Goal: Navigation & Orientation: Find specific page/section

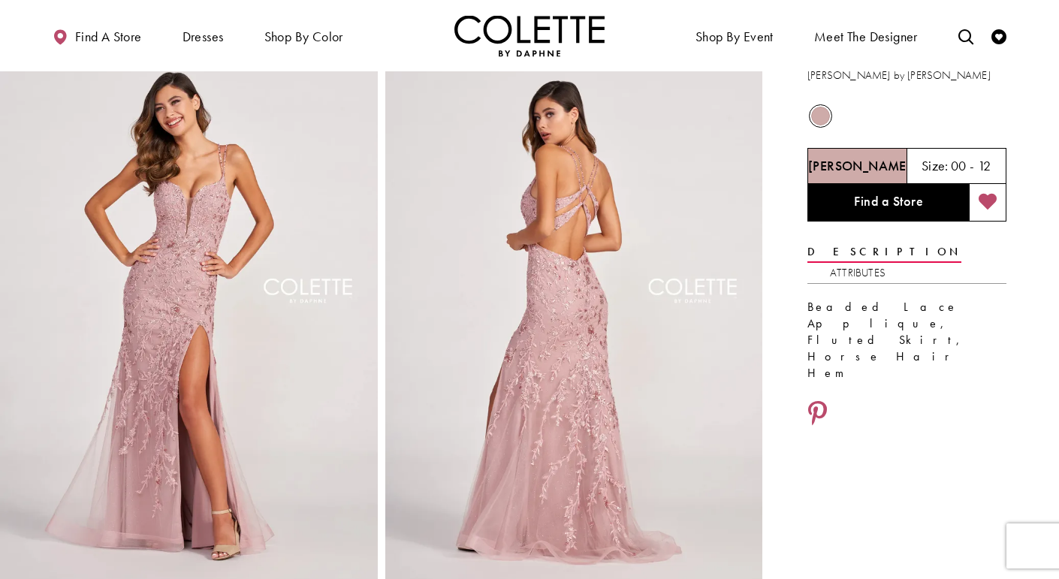
scroll to position [37, 0]
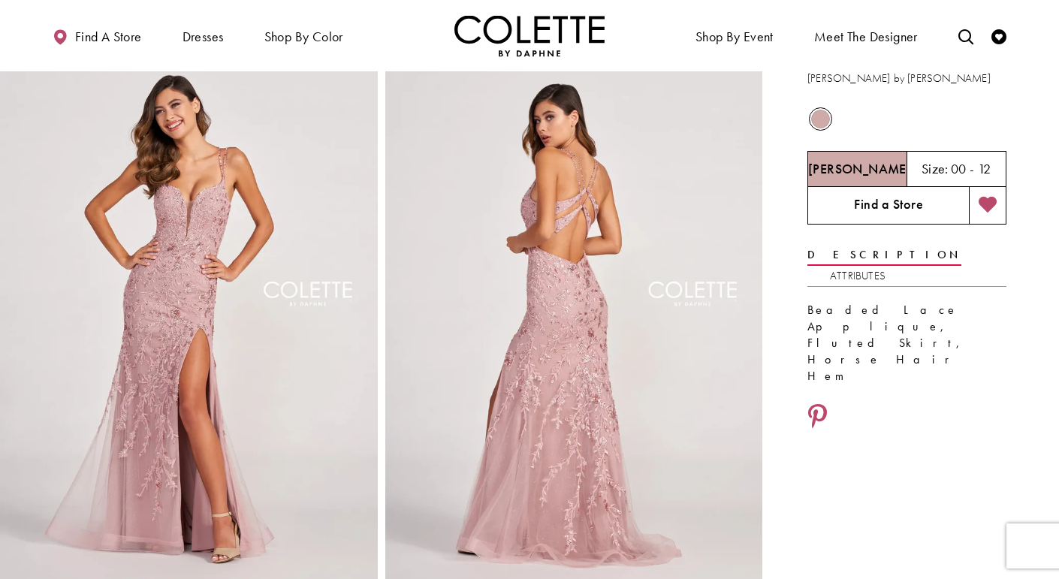
click at [860, 213] on link "Find a Store" at bounding box center [887, 206] width 161 height 38
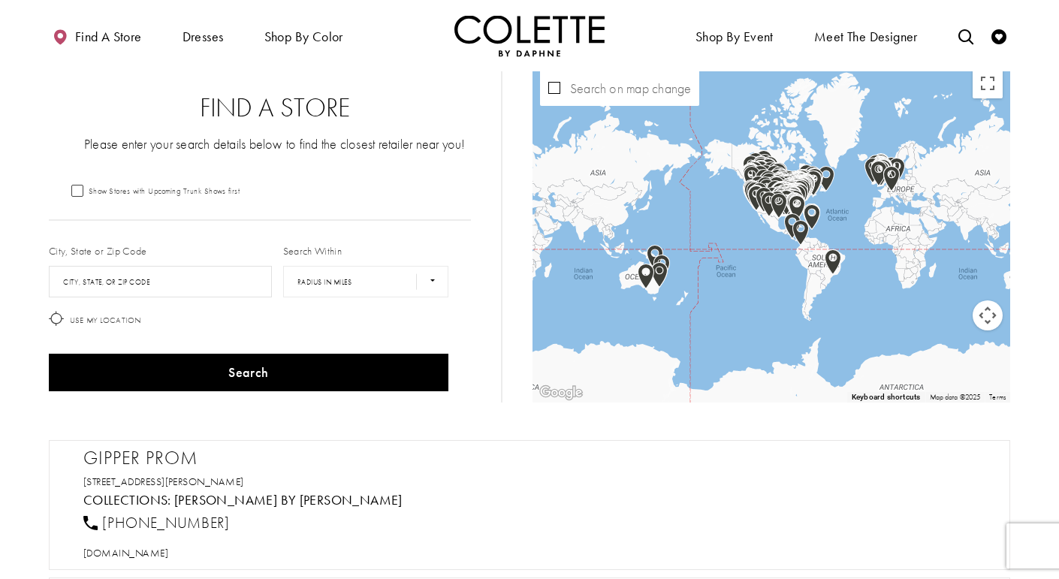
scroll to position [10, 0]
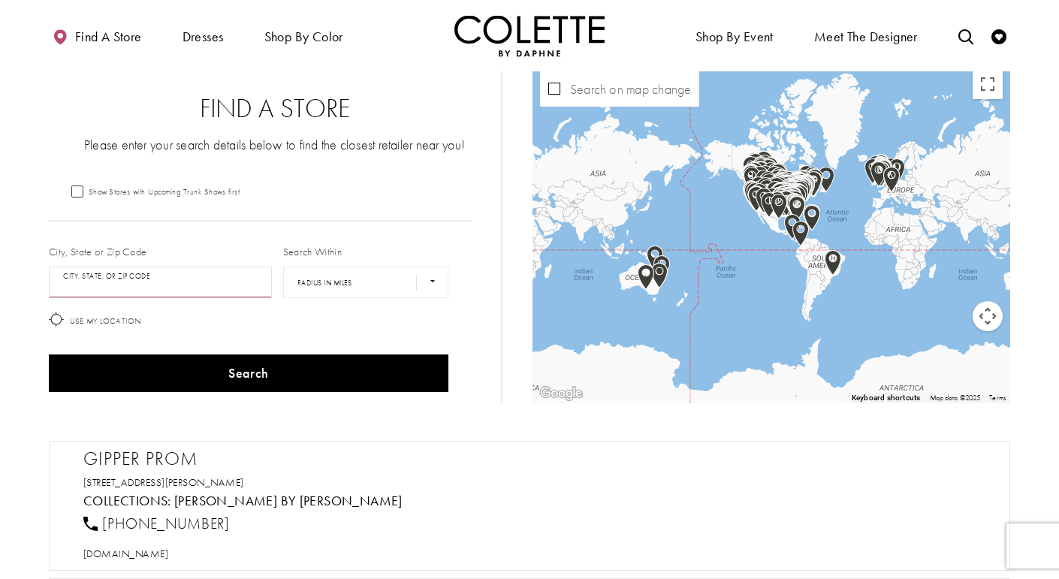
click at [86, 285] on input "City, State, or ZIP Code" at bounding box center [160, 283] width 223 height 32
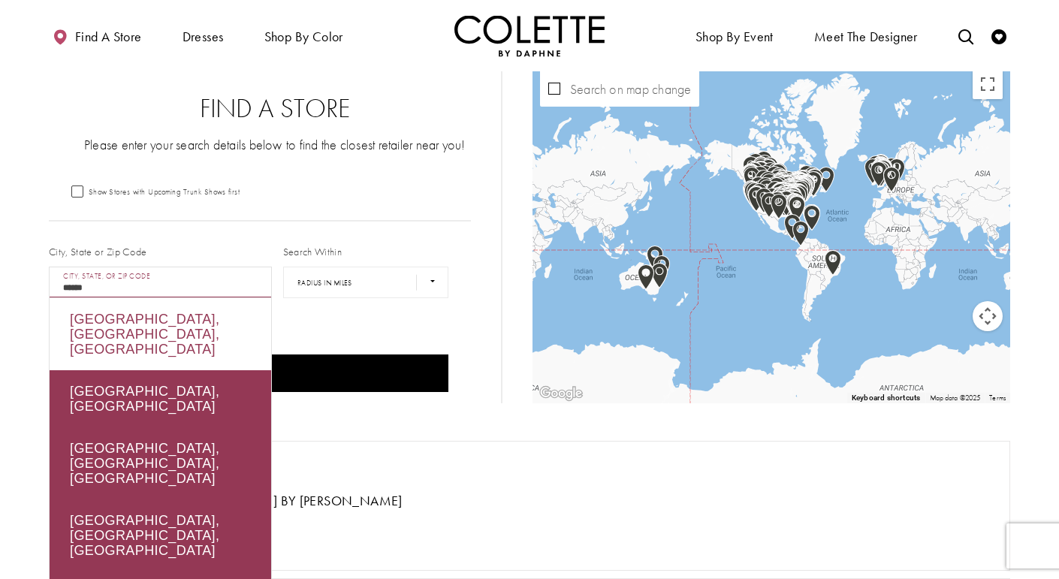
click at [222, 325] on div "Vernon, BC, Canada" at bounding box center [160, 334] width 221 height 72
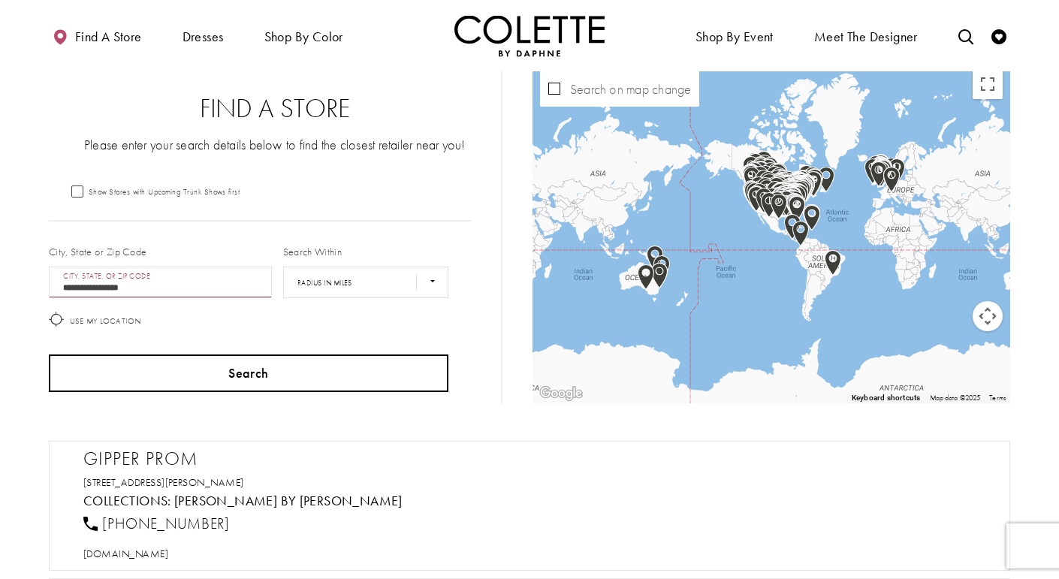
type input "**********"
click at [229, 357] on button "Search" at bounding box center [248, 373] width 399 height 38
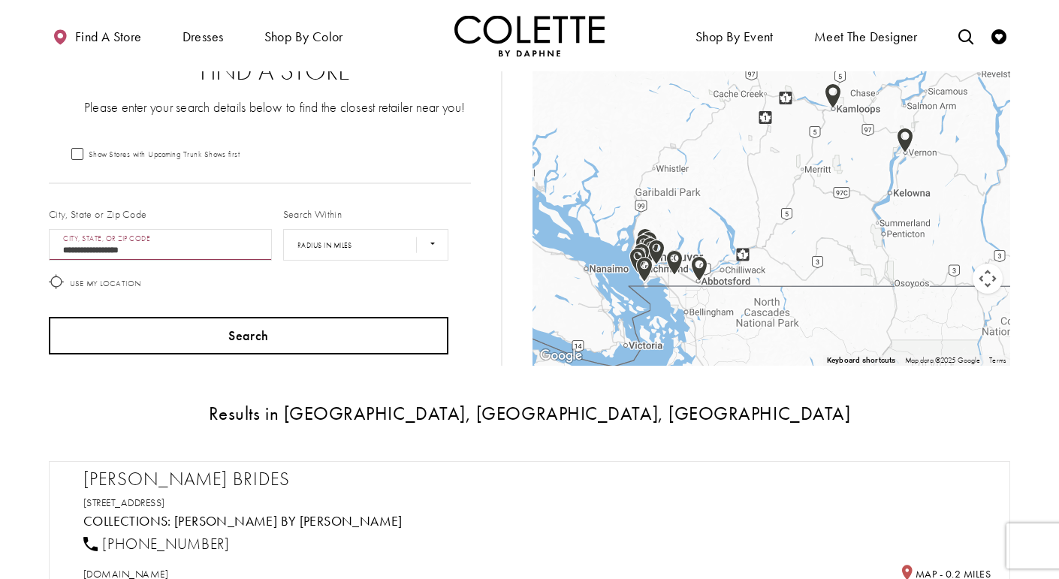
scroll to position [53, 0]
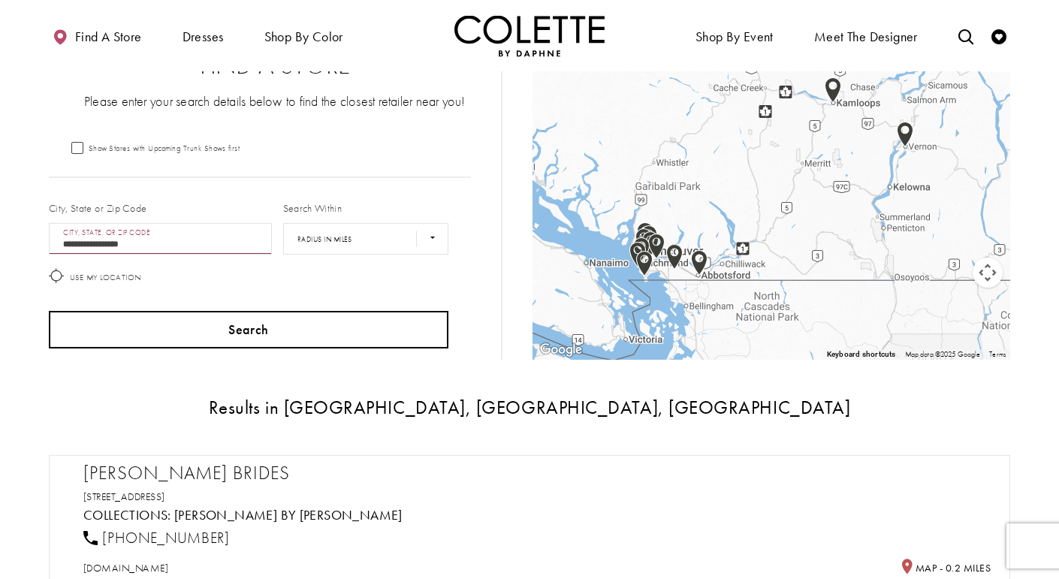
scroll to position [10, 0]
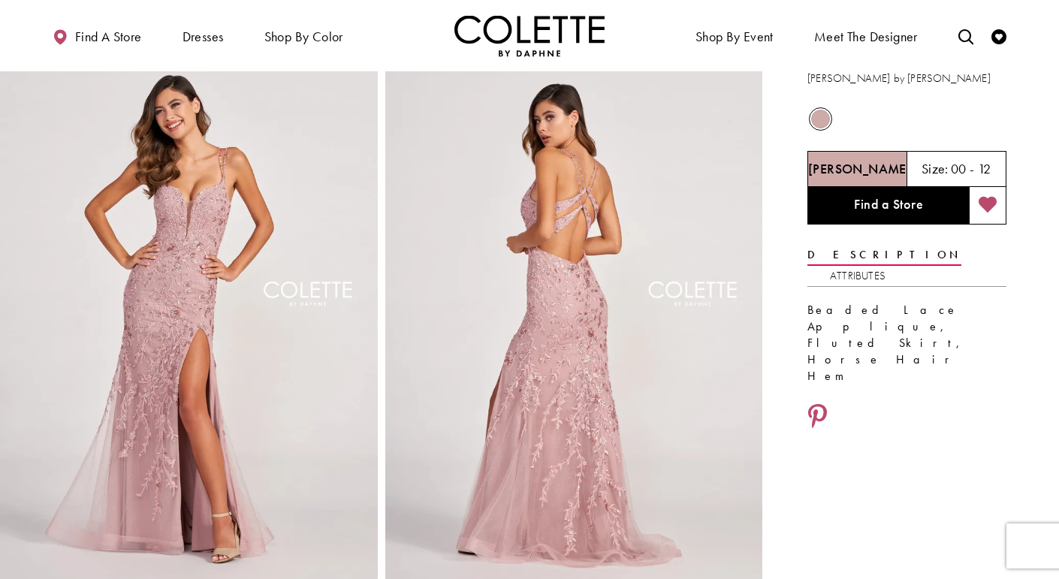
click at [550, 214] on img "Full size Style CL2015 Colette by Daphne #1 default Dusty Rose backface vertica…" at bounding box center [574, 318] width 378 height 566
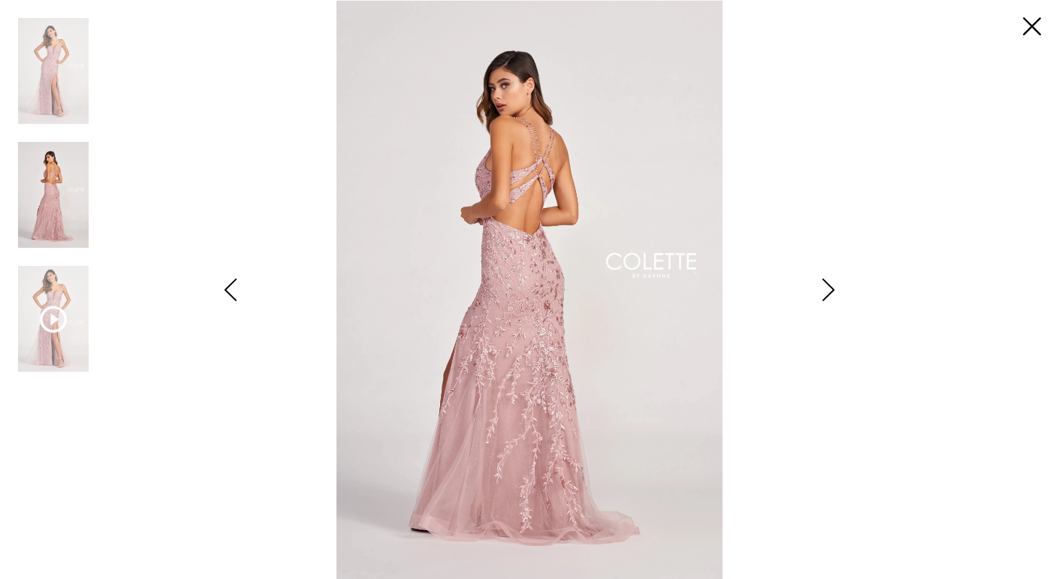
click at [1036, 45] on div "Pause autoplay Previous Slide Next Slide 0 1 2 0" at bounding box center [529, 289] width 1023 height 579
click at [1024, 20] on link "Close" at bounding box center [1032, 27] width 18 height 18
